Goal: Contribute content: Add original content to the website for others to see

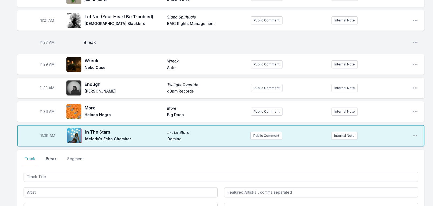
scroll to position [580, 0]
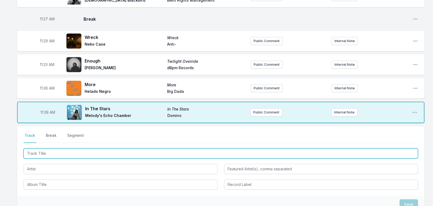
click at [50, 148] on input "Track Title" at bounding box center [221, 153] width 395 height 10
click at [63, 148] on input "Track Title" at bounding box center [221, 153] width 395 height 10
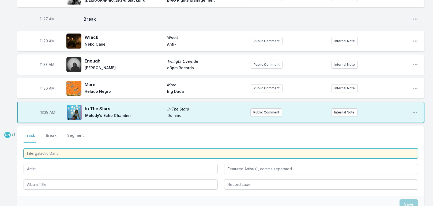
type input "Intergalactic Dance"
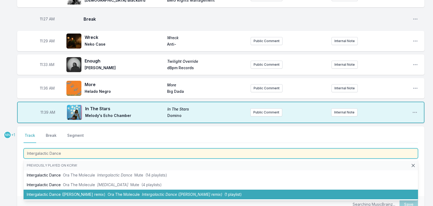
click at [90, 189] on li "Intergalactic Dance ([PERSON_NAME] remix) Ora The Molecule Intergalactic Dance …" at bounding box center [221, 194] width 395 height 10
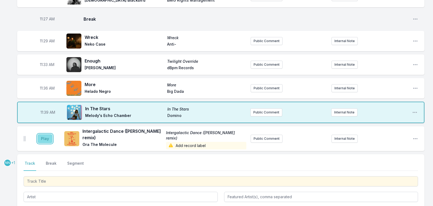
click at [48, 134] on button "Play" at bounding box center [45, 138] width 15 height 9
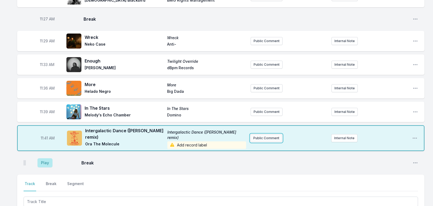
click at [256, 134] on button "Public Comment" at bounding box center [267, 138] width 32 height 8
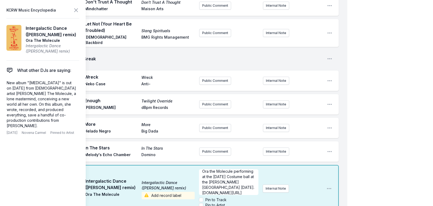
scroll to position [16, 0]
click at [172, 192] on span "Add record label" at bounding box center [168, 196] width 53 height 8
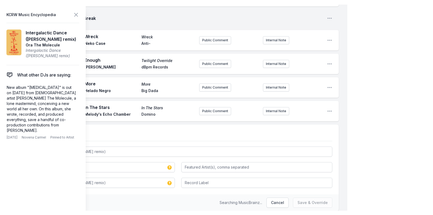
scroll to position [634, 0]
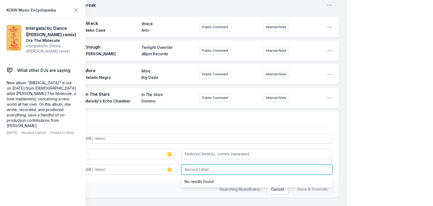
click at [199, 164] on input "Record Label" at bounding box center [256, 169] width 151 height 10
type input "Mute"
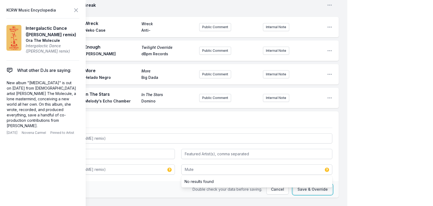
click at [318, 184] on button "Save & Override" at bounding box center [312, 189] width 39 height 10
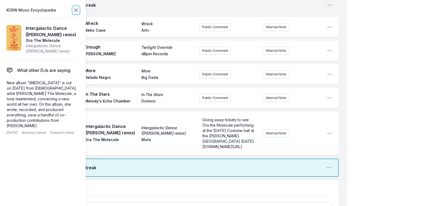
click at [77, 9] on icon at bounding box center [75, 10] width 3 height 3
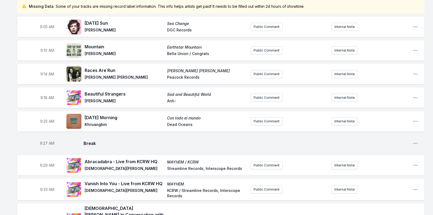
scroll to position [0, 0]
